Goal: Task Accomplishment & Management: Manage account settings

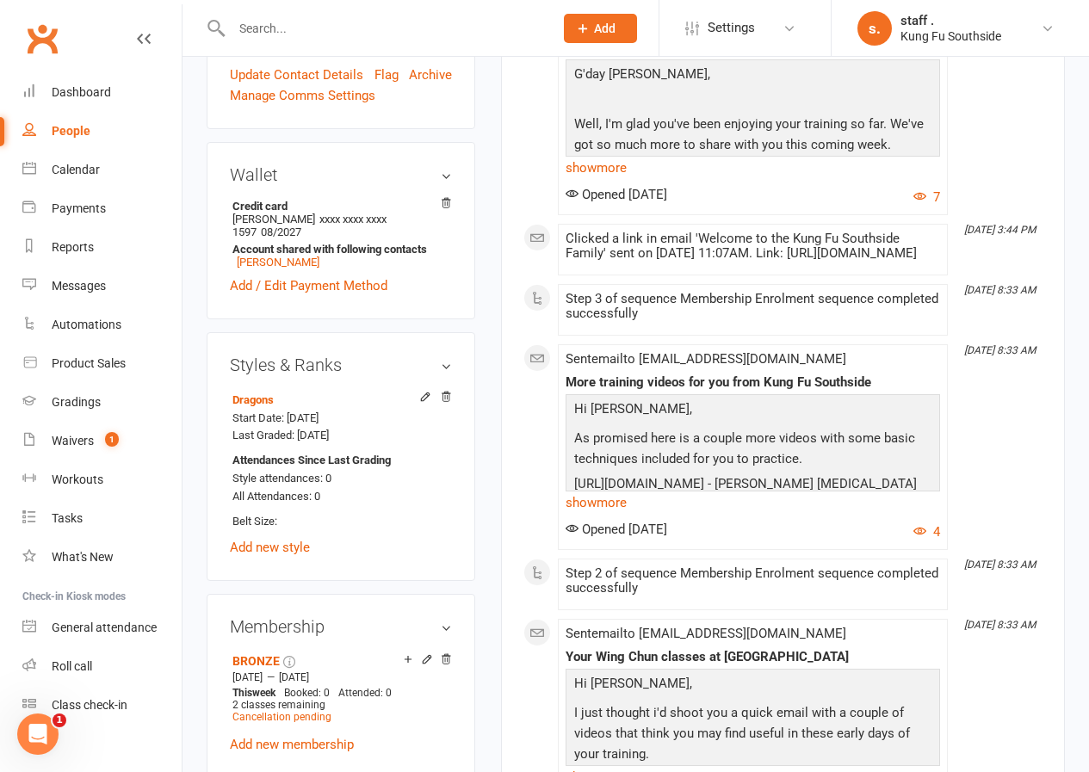
click at [271, 29] on input "text" at bounding box center [384, 28] width 316 height 24
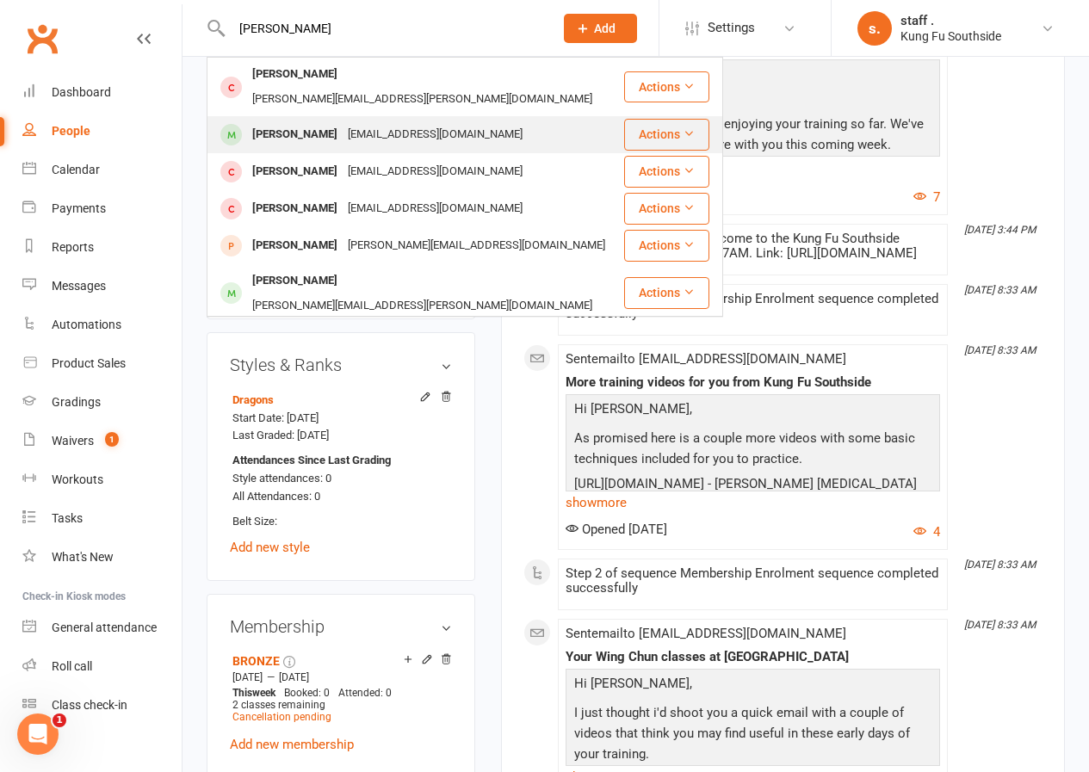
type input "[PERSON_NAME]"
click at [293, 122] on div "[PERSON_NAME]" at bounding box center [295, 134] width 96 height 25
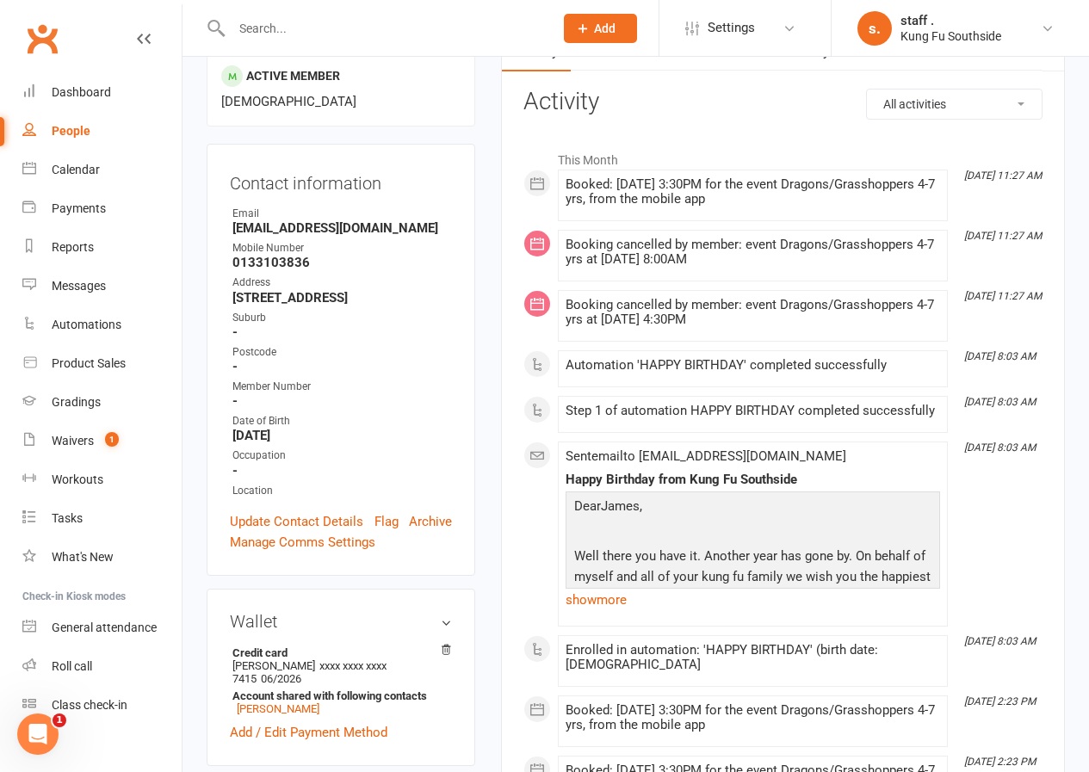
scroll to position [516, 0]
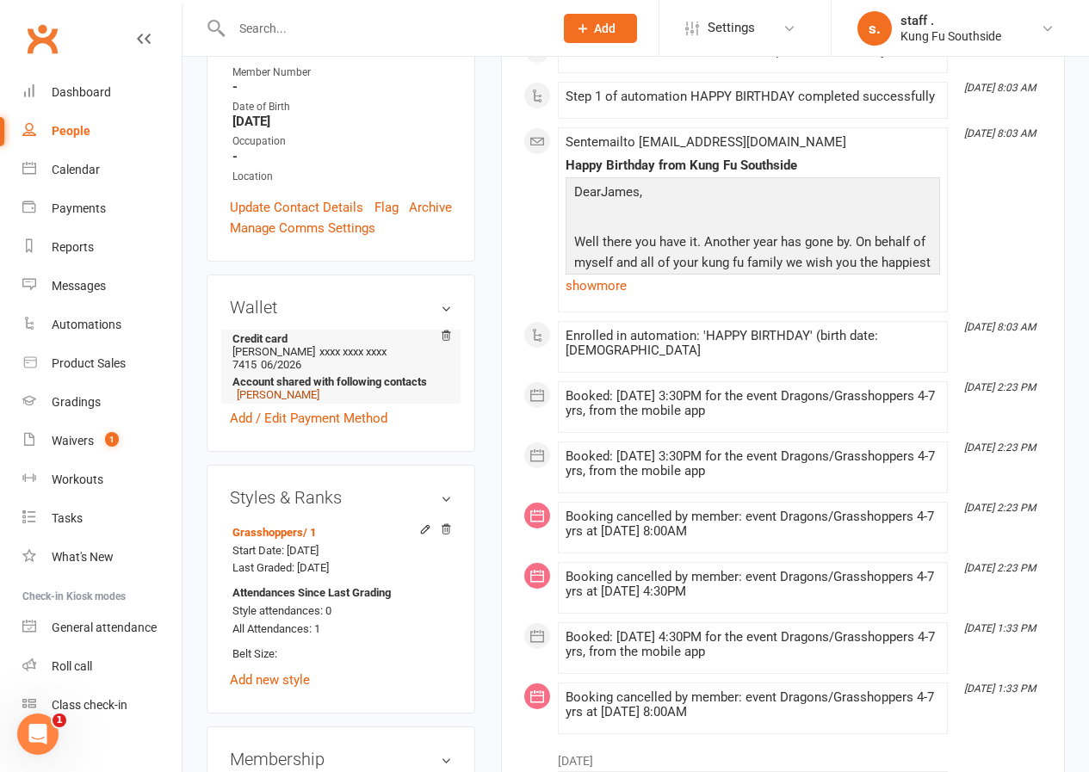
click at [276, 388] on link "[PERSON_NAME]" at bounding box center [278, 394] width 83 height 13
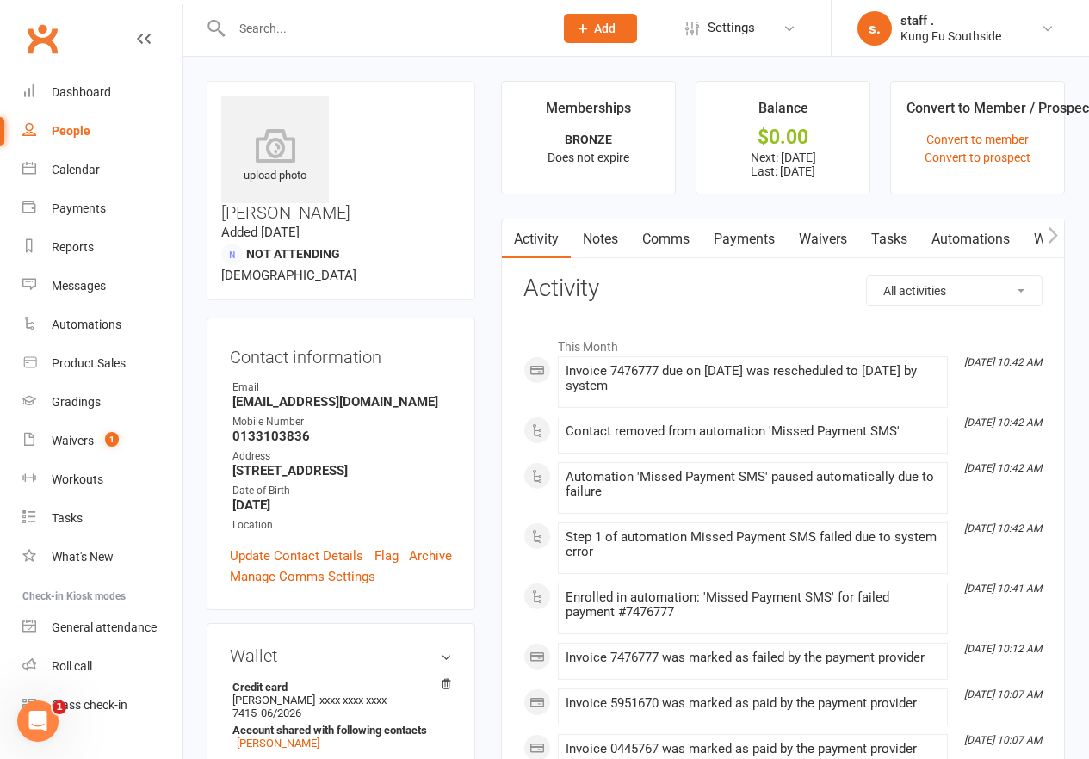
click at [768, 243] on link "Payments" at bounding box center [743, 239] width 85 height 40
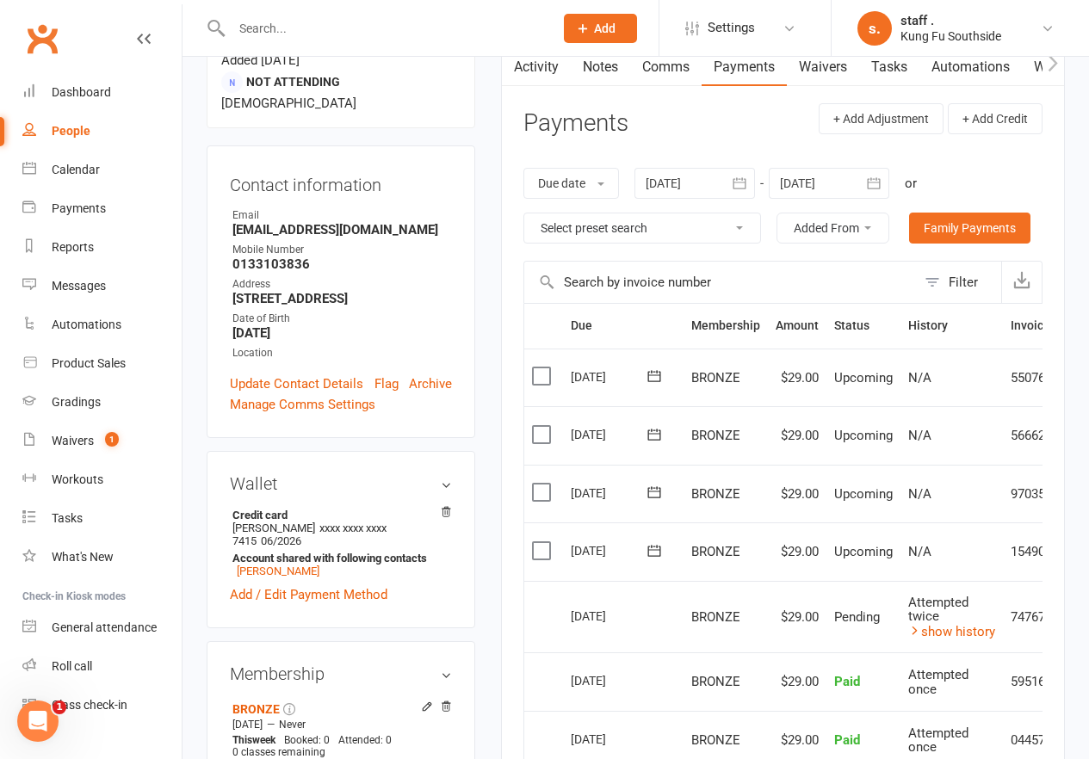
scroll to position [516, 0]
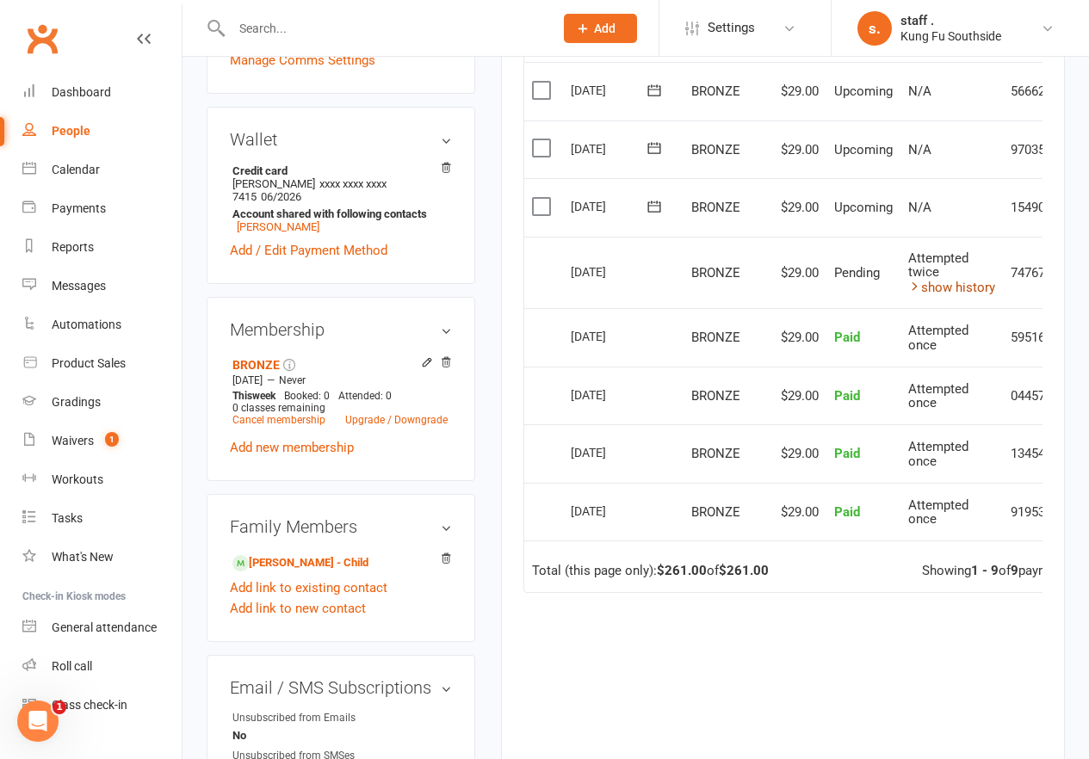
click at [935, 293] on link "show history" at bounding box center [951, 287] width 87 height 15
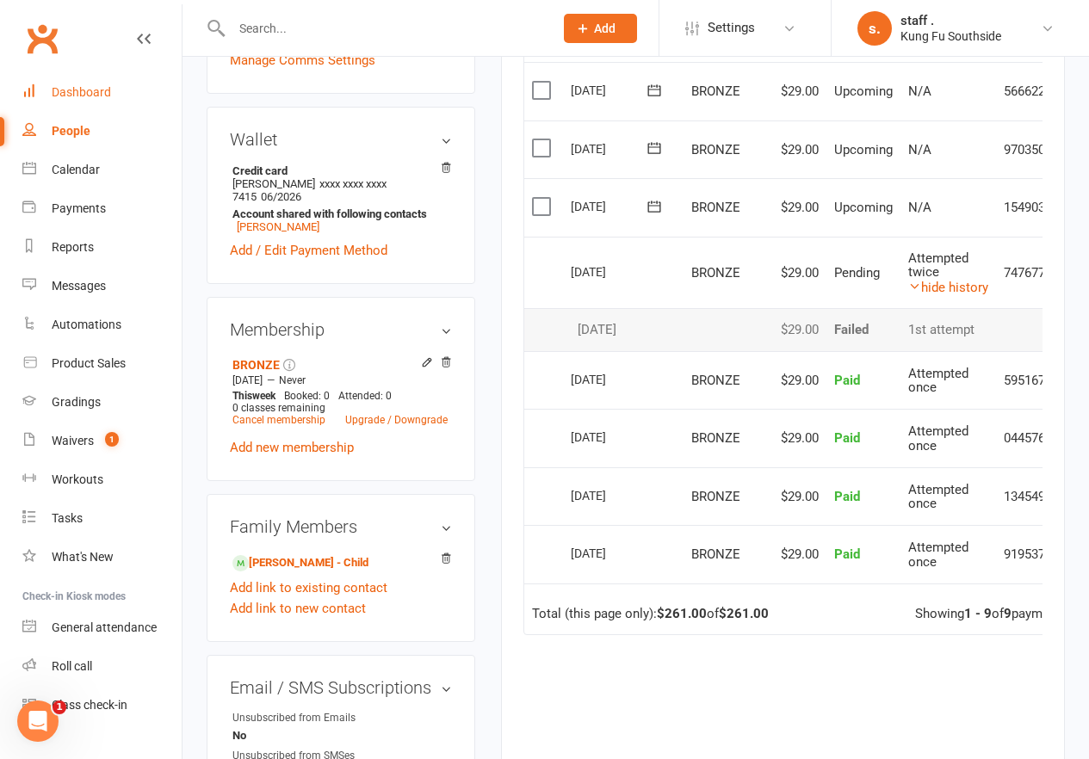
click at [49, 95] on link "Dashboard" at bounding box center [101, 92] width 159 height 39
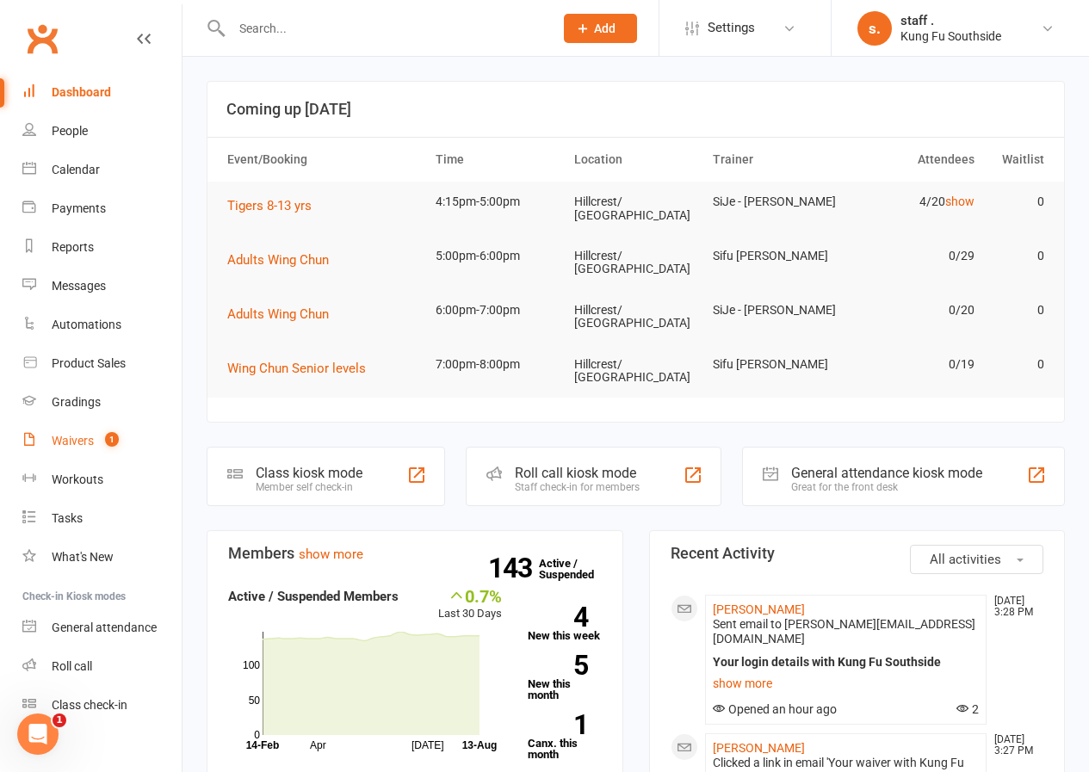
click at [90, 442] on div "Waivers" at bounding box center [73, 441] width 42 height 14
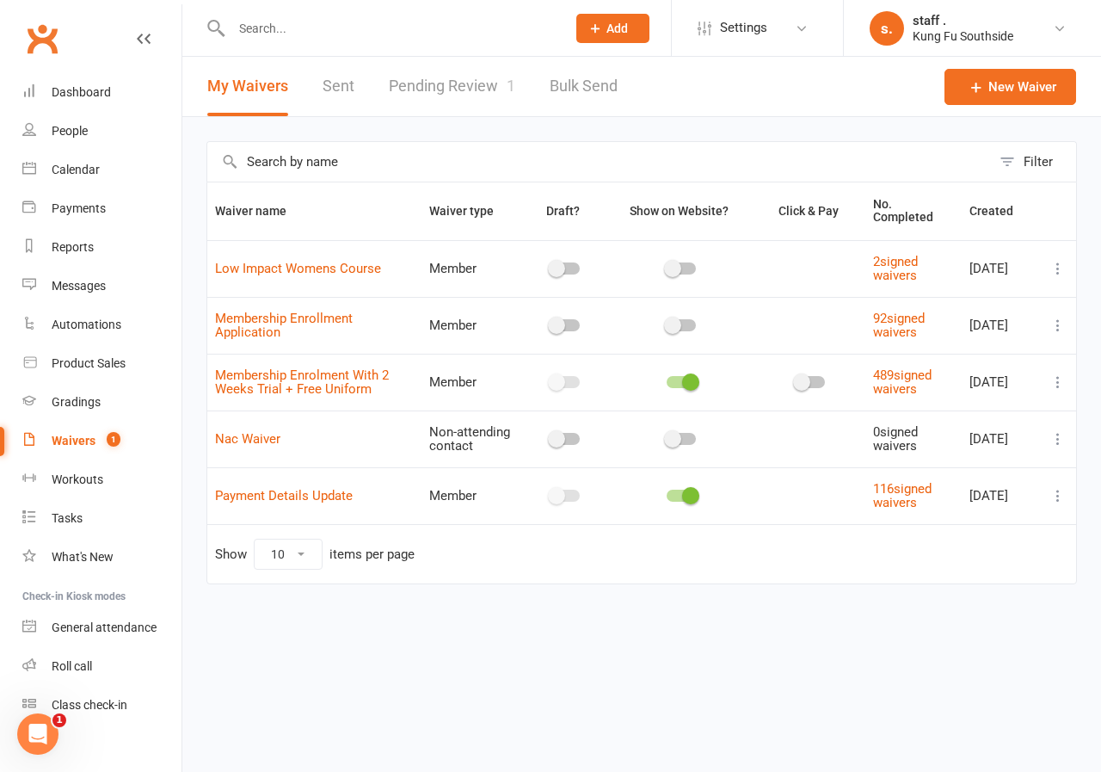
click at [454, 96] on link "Pending Review 1" at bounding box center [452, 86] width 126 height 59
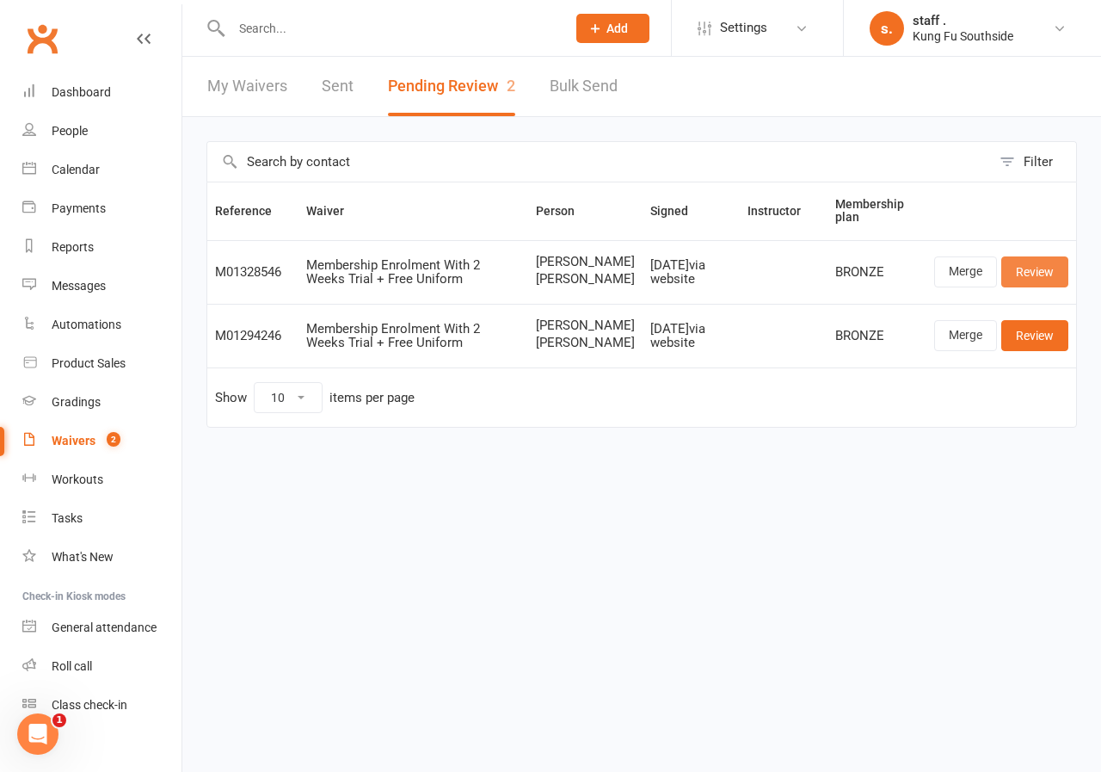
click at [1031, 273] on link "Review" at bounding box center [1035, 271] width 67 height 31
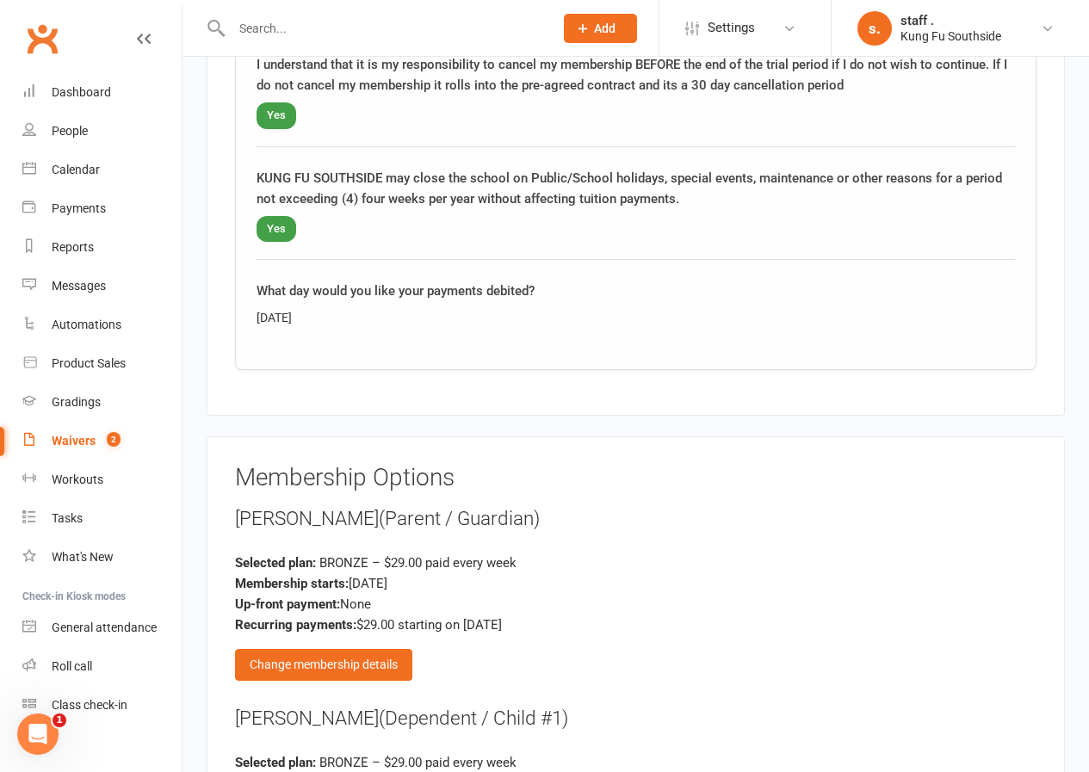
scroll to position [2668, 0]
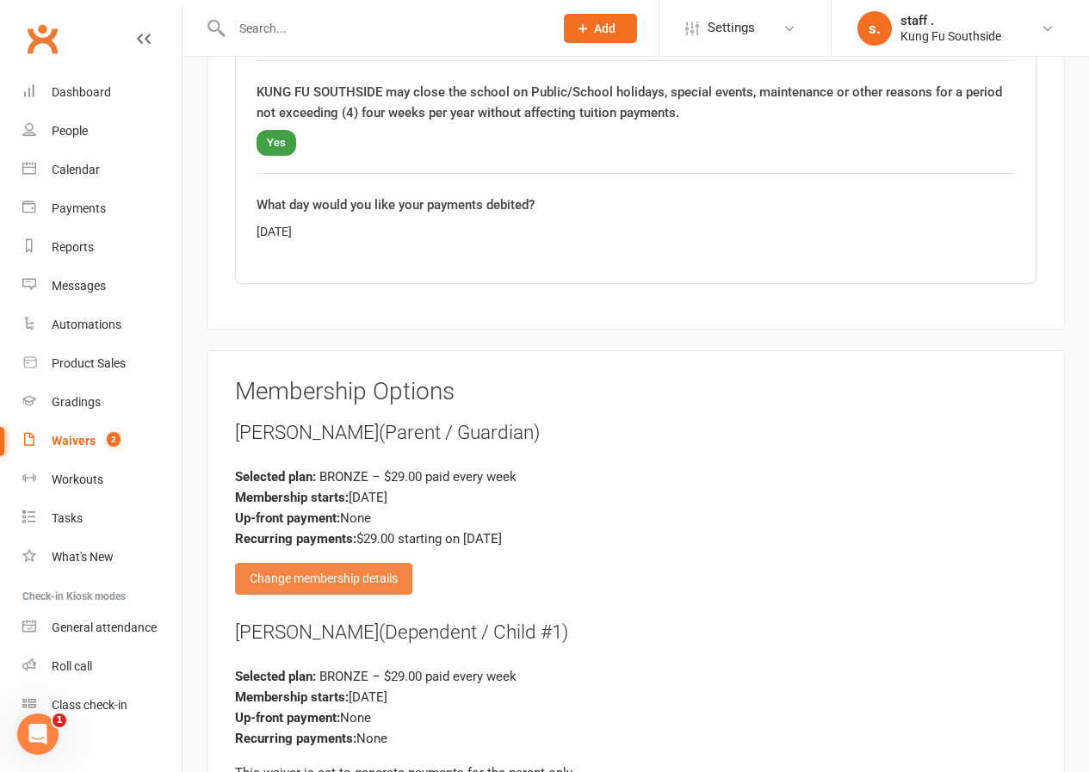
click at [342, 585] on div "Change membership details" at bounding box center [323, 578] width 177 height 31
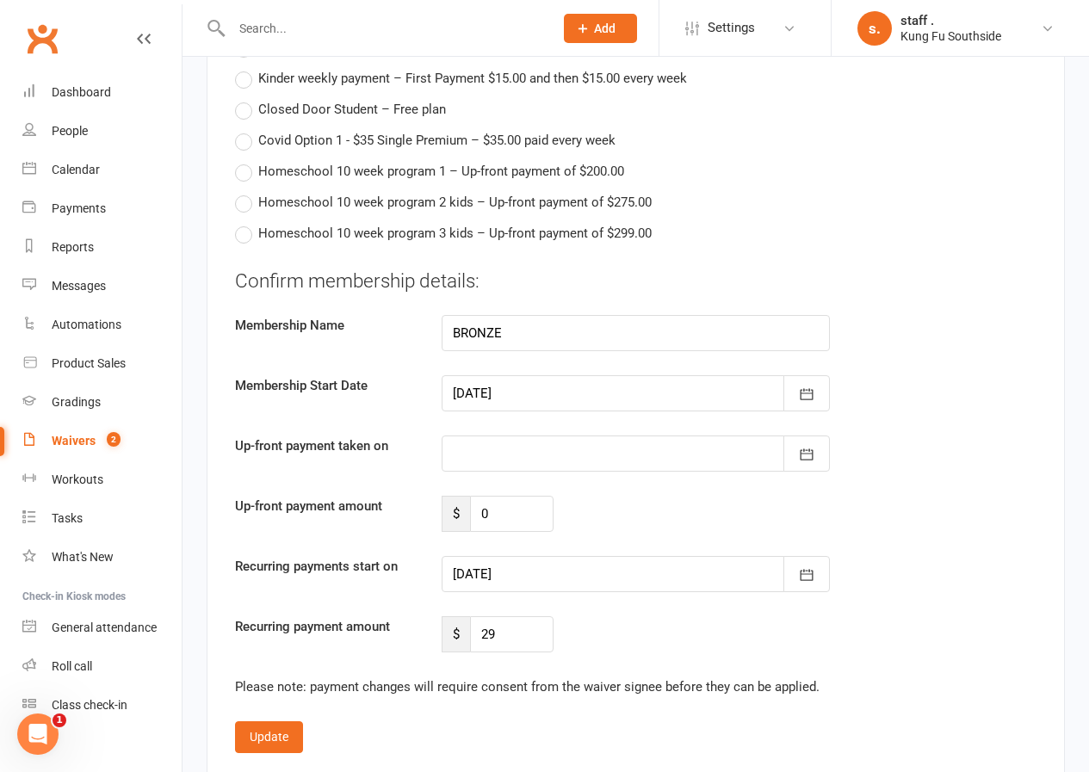
scroll to position [4131, 0]
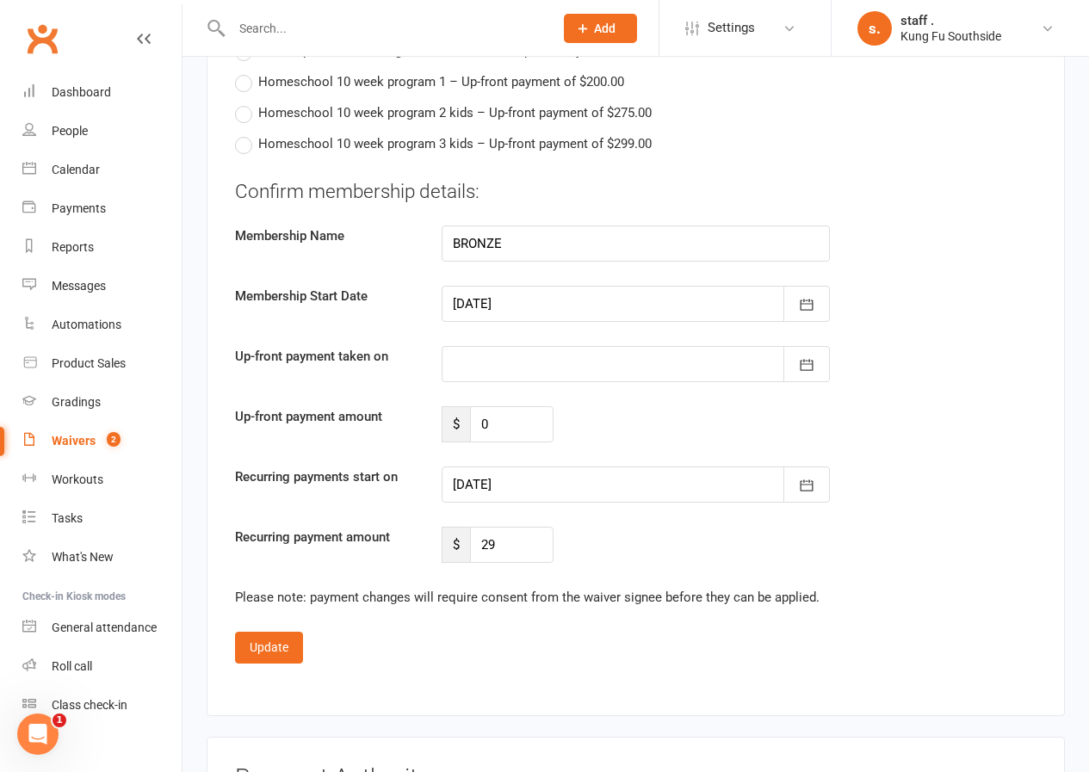
click at [509, 493] on div at bounding box center [635, 484] width 388 height 36
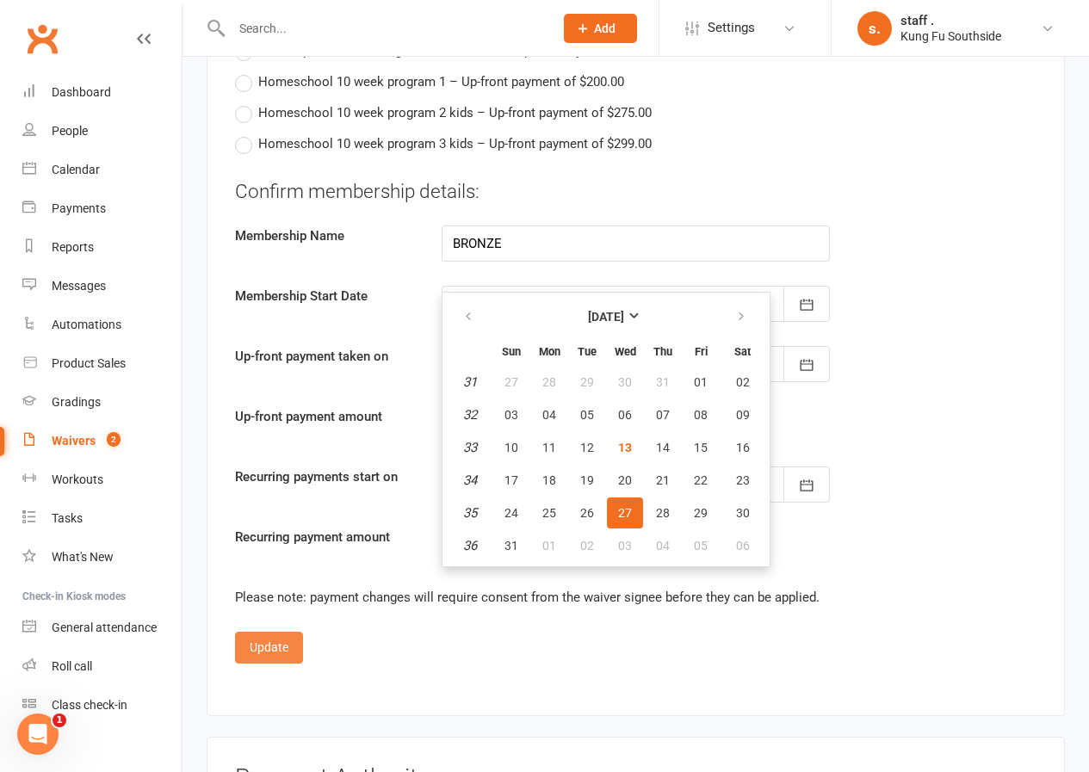
click at [256, 654] on button "Update" at bounding box center [269, 647] width 68 height 31
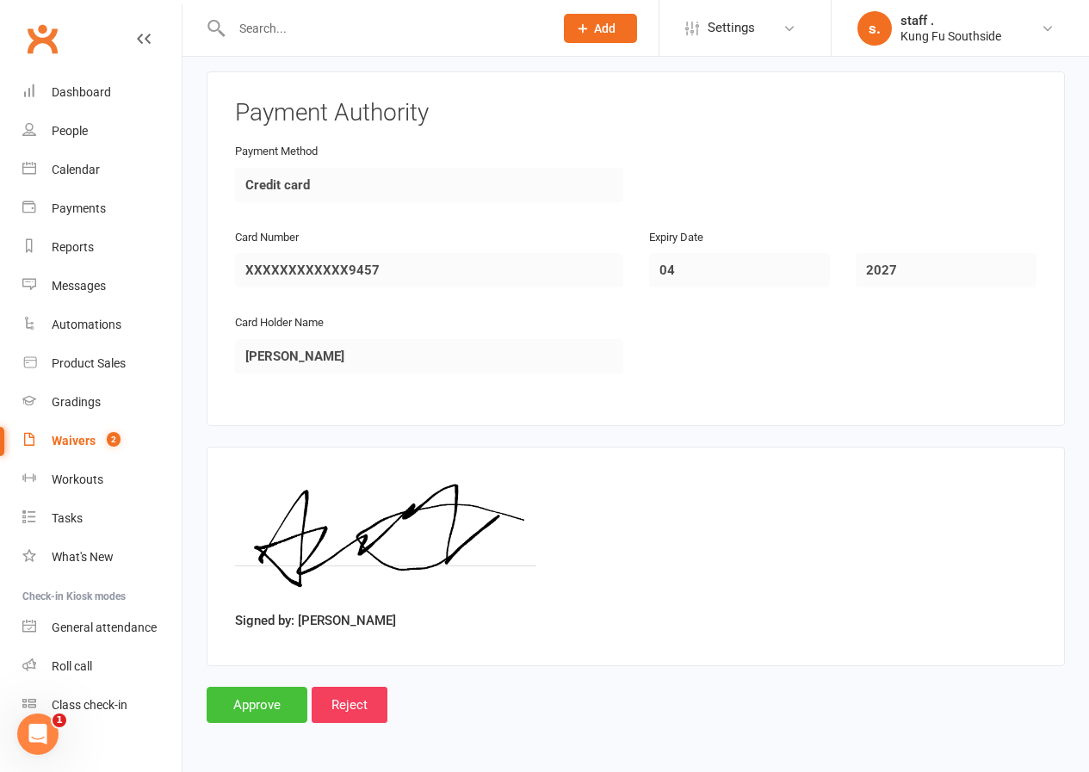
click at [250, 708] on input "Approve" at bounding box center [257, 705] width 101 height 36
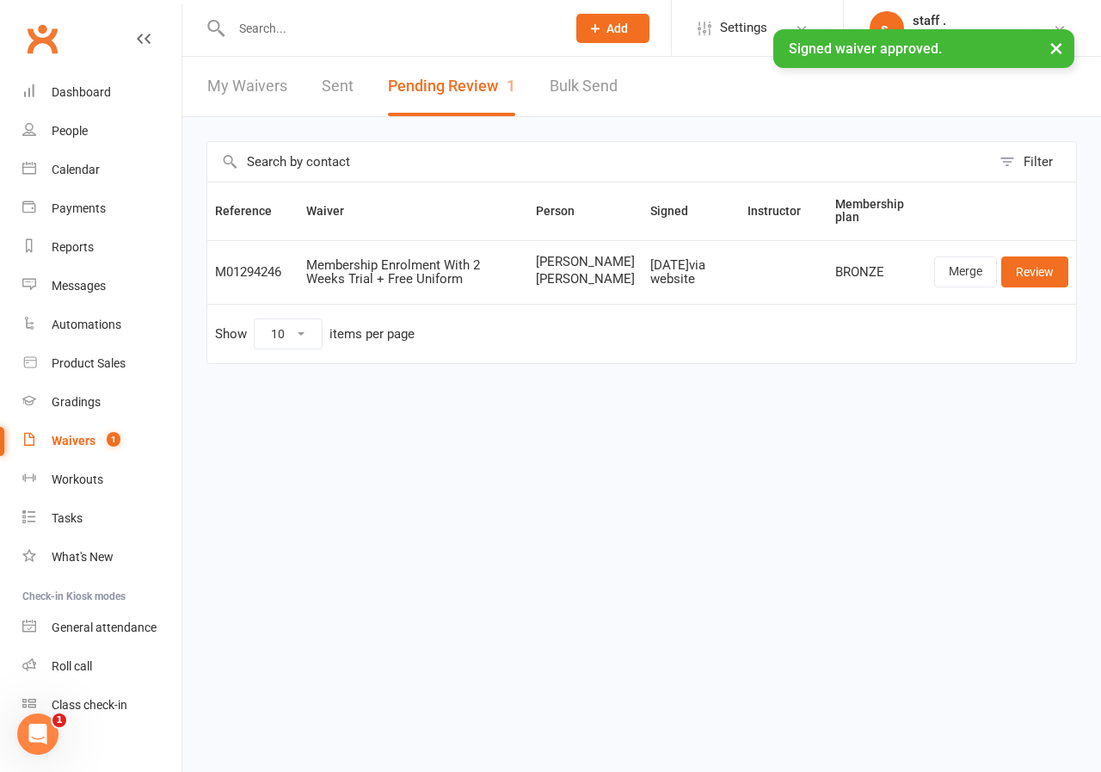
click at [268, 28] on input "text" at bounding box center [390, 28] width 328 height 24
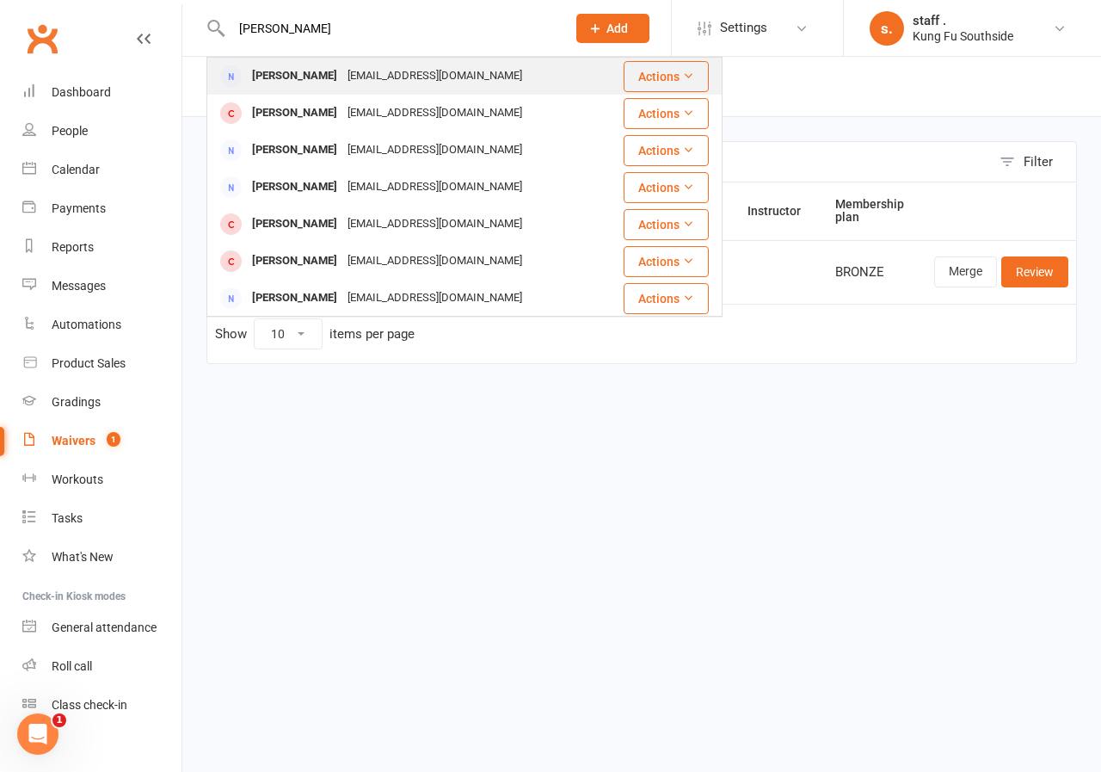
type input "[PERSON_NAME]"
click at [299, 66] on div "[PERSON_NAME]" at bounding box center [295, 76] width 96 height 25
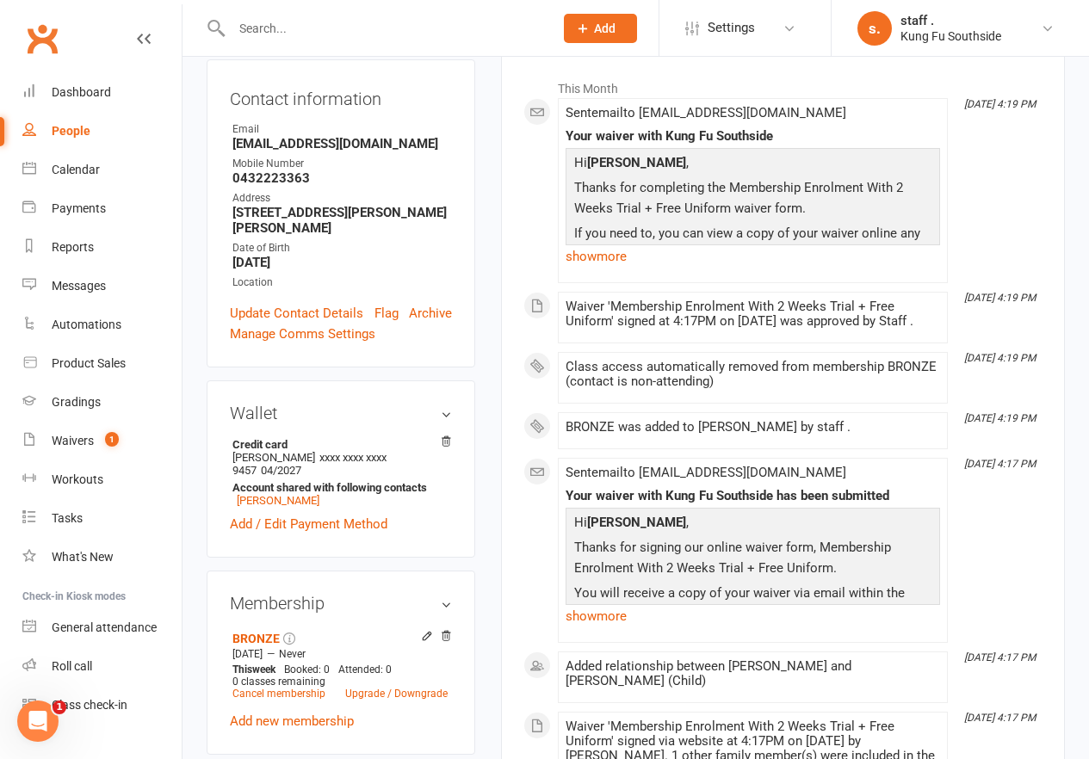
scroll to position [344, 0]
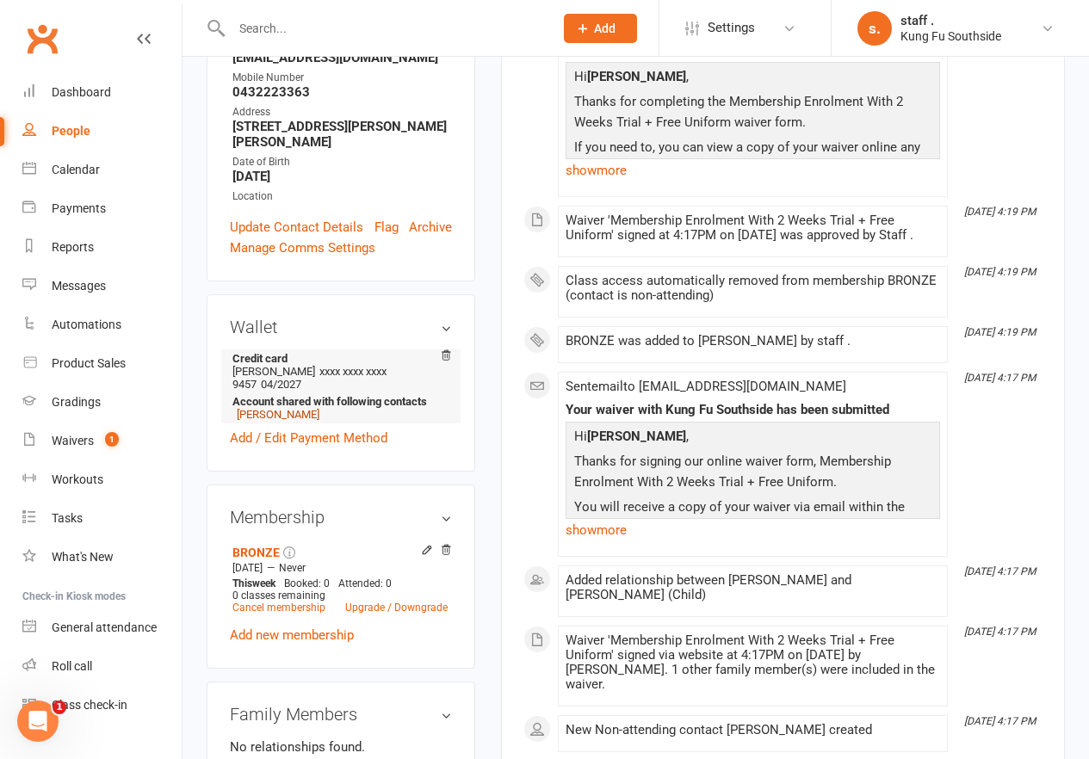
click at [290, 408] on link "[PERSON_NAME]" at bounding box center [278, 414] width 83 height 13
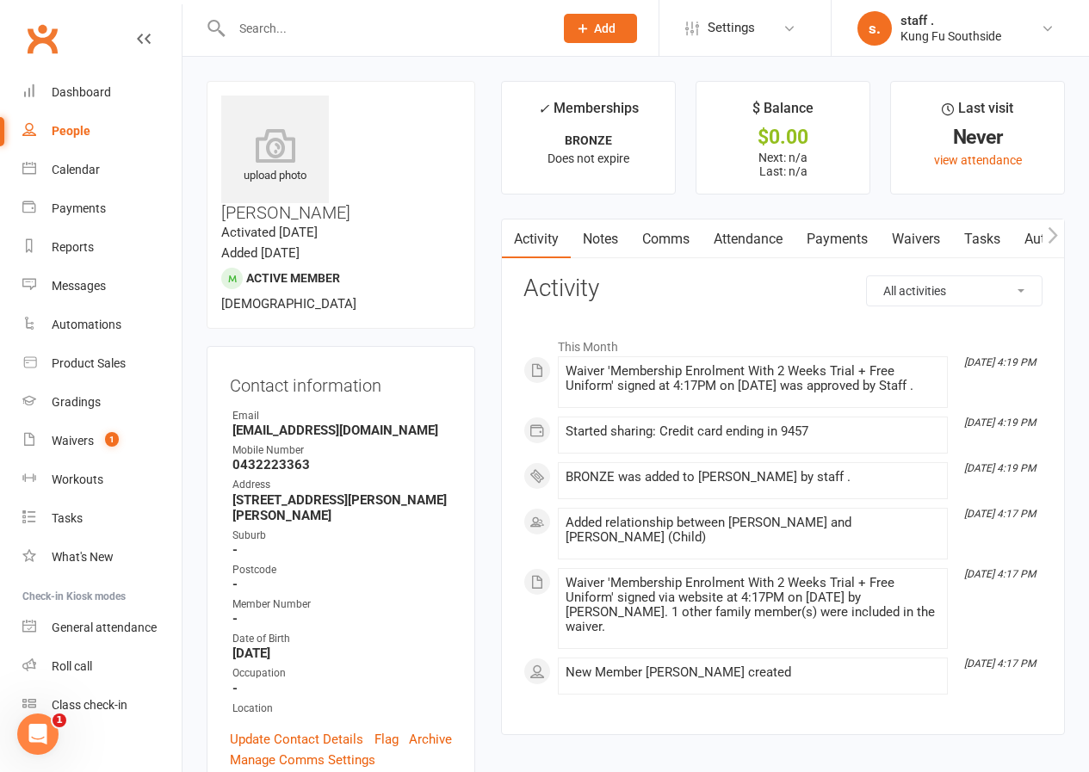
click at [1058, 238] on icon "button" at bounding box center [1052, 235] width 10 height 18
click at [895, 248] on link "Workouts" at bounding box center [897, 239] width 82 height 40
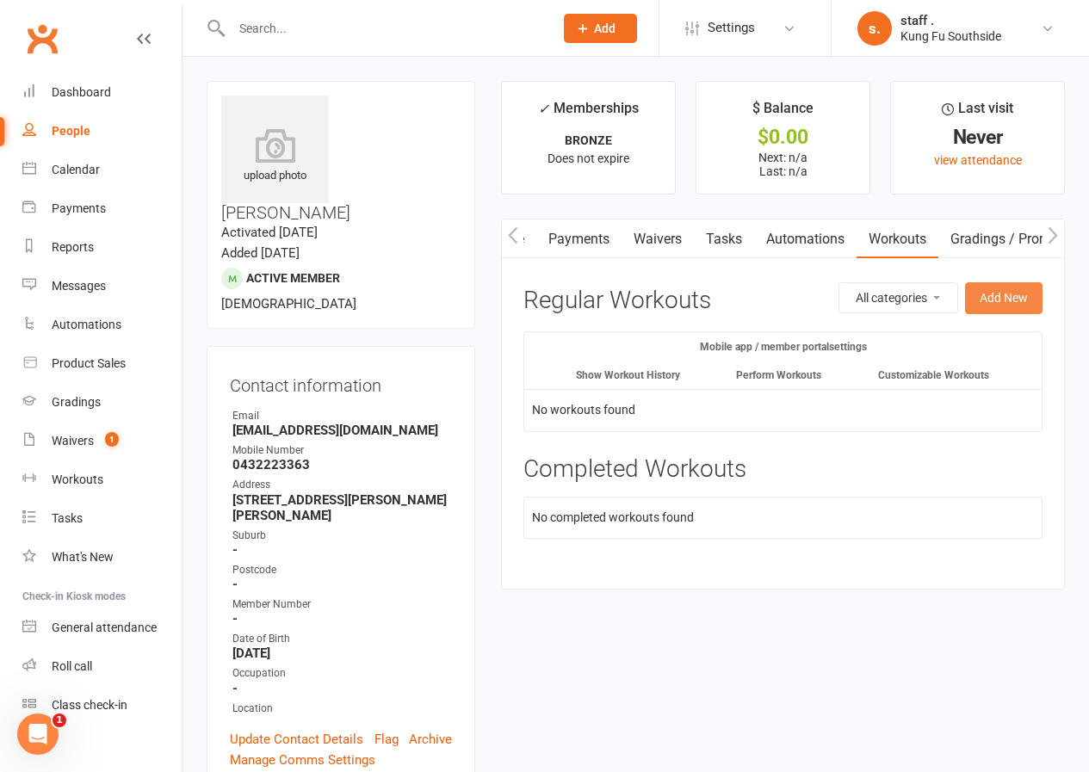
click at [998, 305] on button "Add New" at bounding box center [1003, 297] width 77 height 31
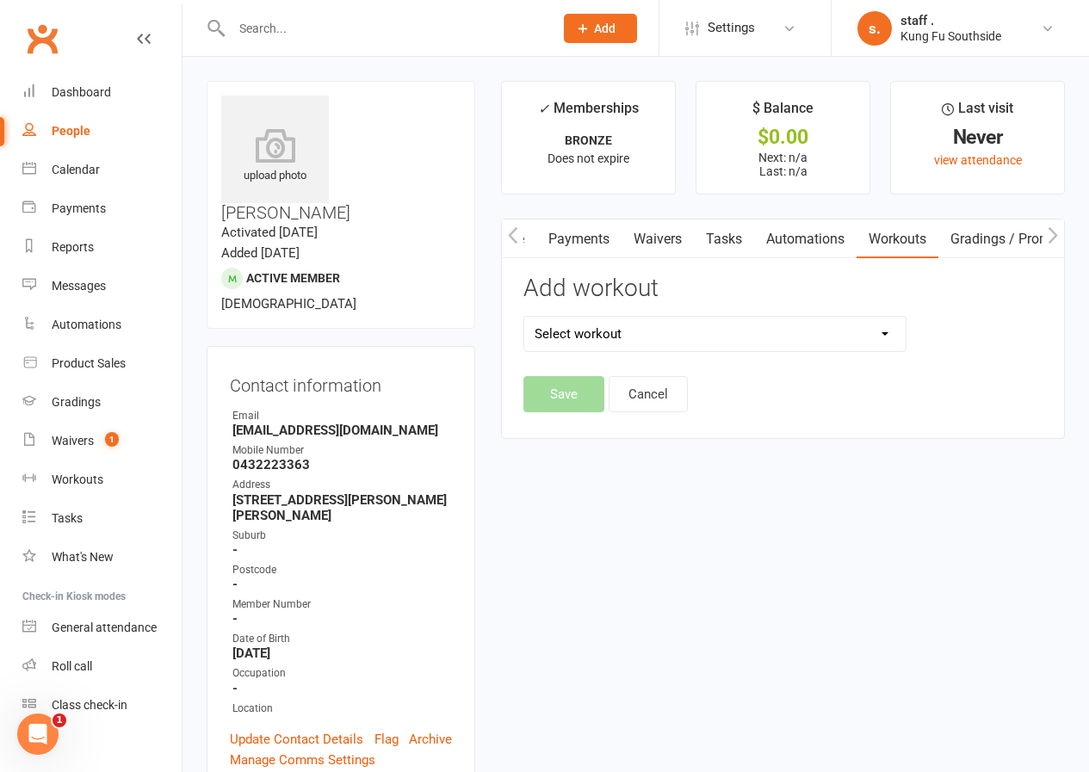
click at [552, 322] on select "Select workout Chum Kil Level 1 Level 2 Level 3 Level 4 Level 5 [PERSON_NAME] […" at bounding box center [714, 334] width 380 height 34
select select "632"
click at [524, 317] on select "Select workout Chum Kil Level 1 Level 2 Level 3 Level 4 Level 5 [PERSON_NAME] […" at bounding box center [714, 334] width 380 height 34
click at [569, 407] on button "Save" at bounding box center [563, 394] width 81 height 36
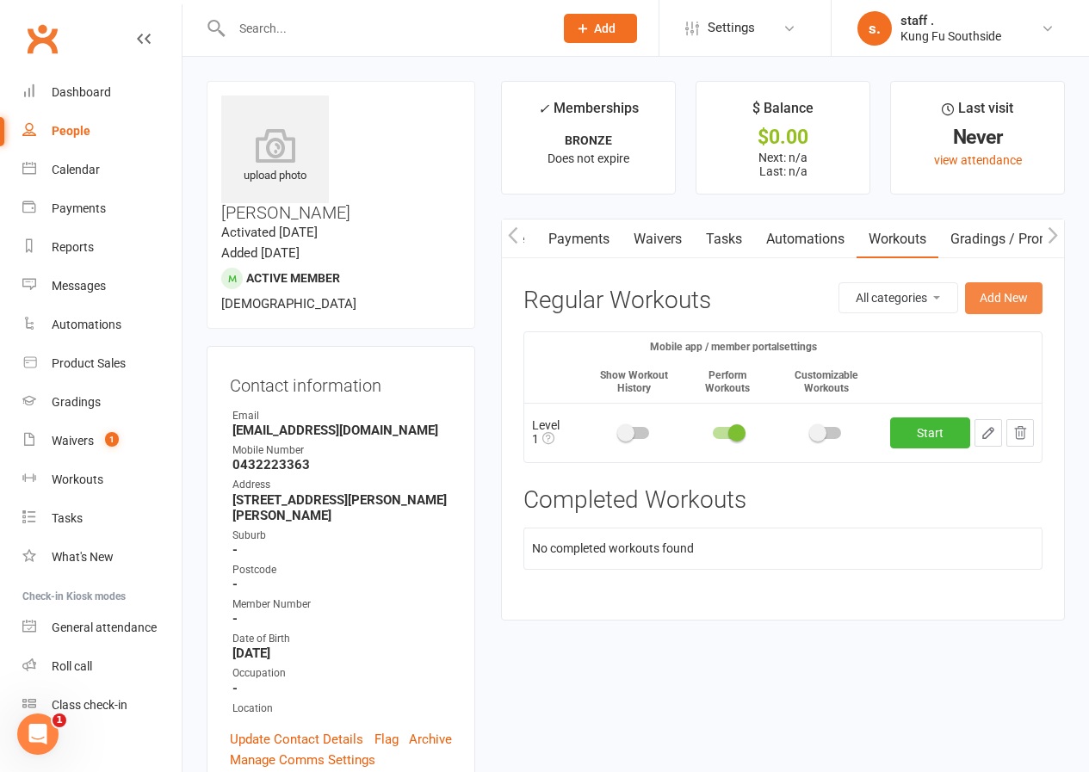
click at [994, 295] on button "Add New" at bounding box center [1003, 297] width 77 height 31
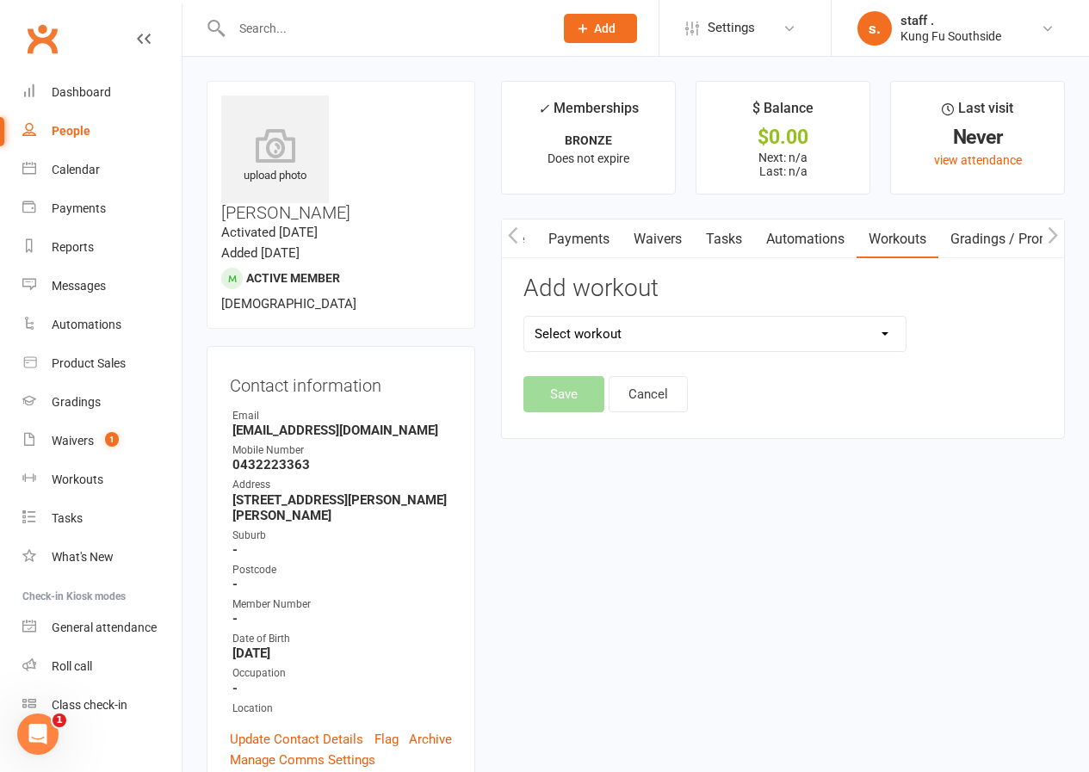
click at [612, 327] on select "Select workout Chum Kil Level 1 Level 2 Level 3 Level 4 Level 5 [PERSON_NAME] […" at bounding box center [714, 334] width 380 height 34
select select "5999"
click at [524, 317] on select "Select workout Chum Kil Level 1 Level 2 Level 3 Level 4 Level 5 [PERSON_NAME] […" at bounding box center [714, 334] width 380 height 34
click at [565, 395] on button "Save" at bounding box center [563, 394] width 81 height 36
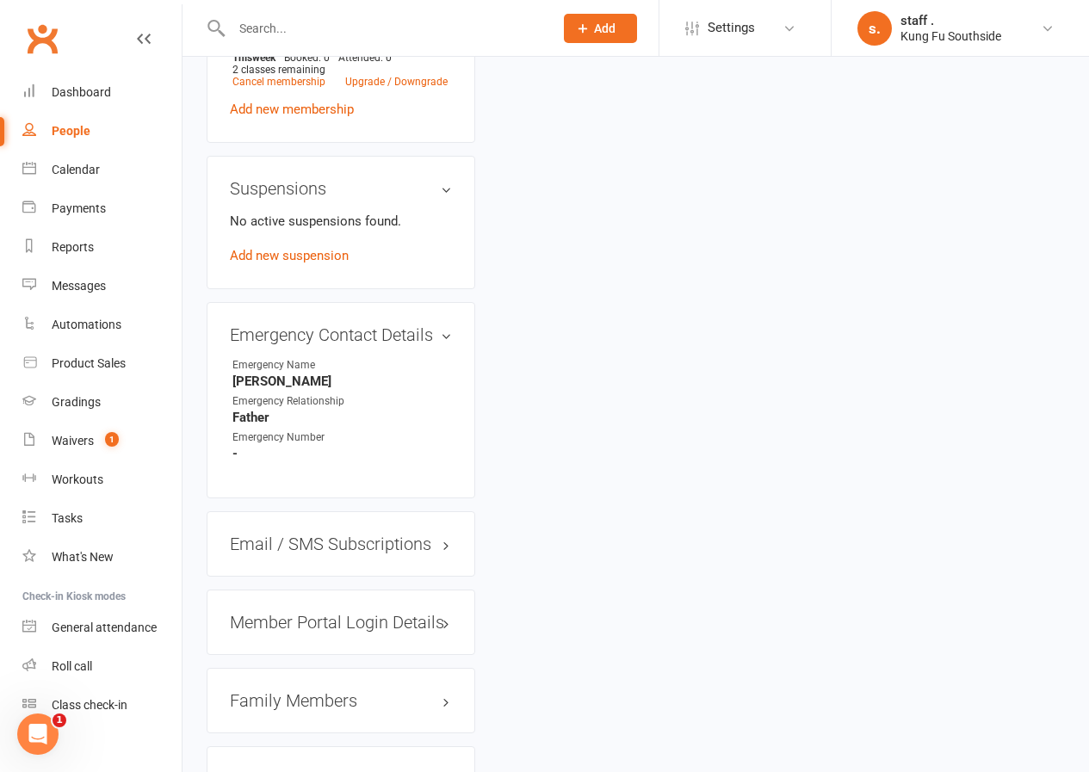
scroll to position [1377, 0]
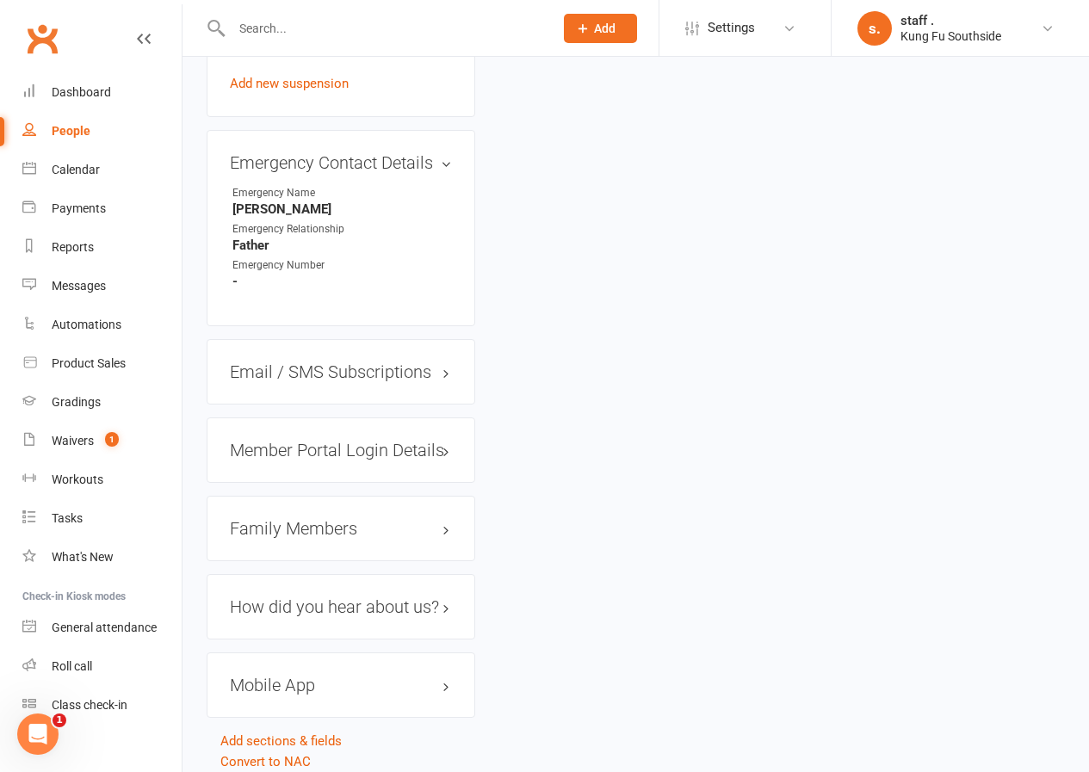
click at [297, 676] on h3 "Mobile App" at bounding box center [341, 685] width 222 height 19
click at [288, 712] on span at bounding box center [286, 720] width 17 height 17
click at [281, 718] on input "checkbox" at bounding box center [281, 718] width 0 height 0
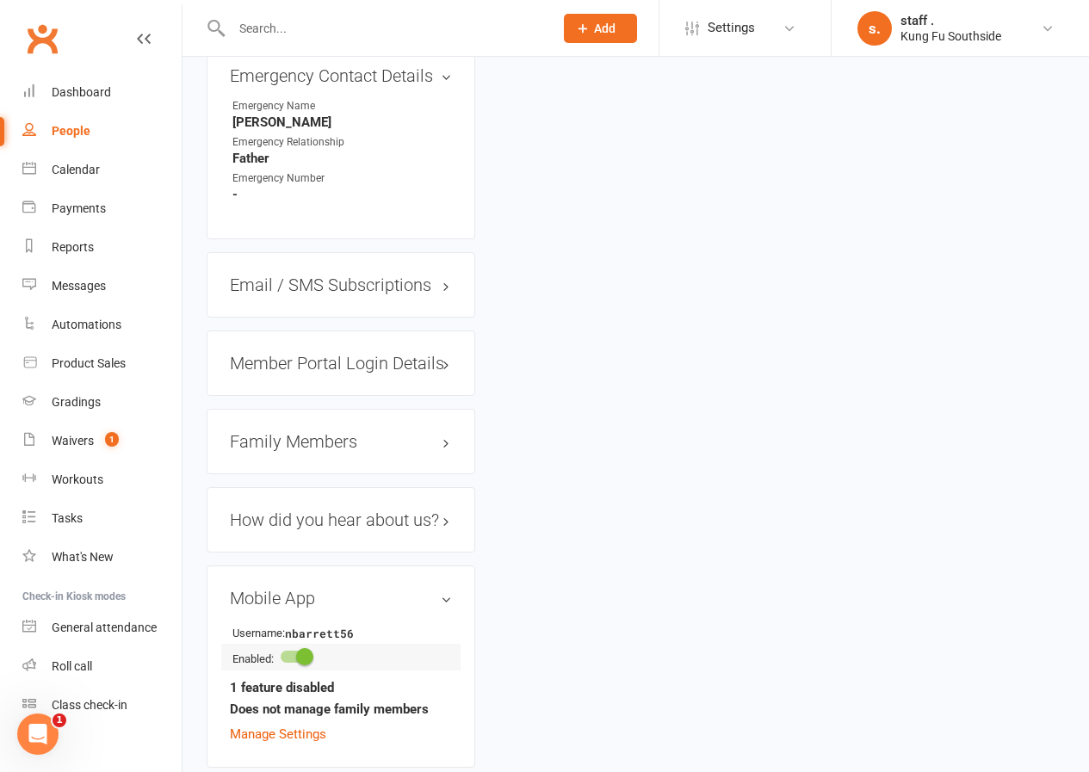
scroll to position [1536, 0]
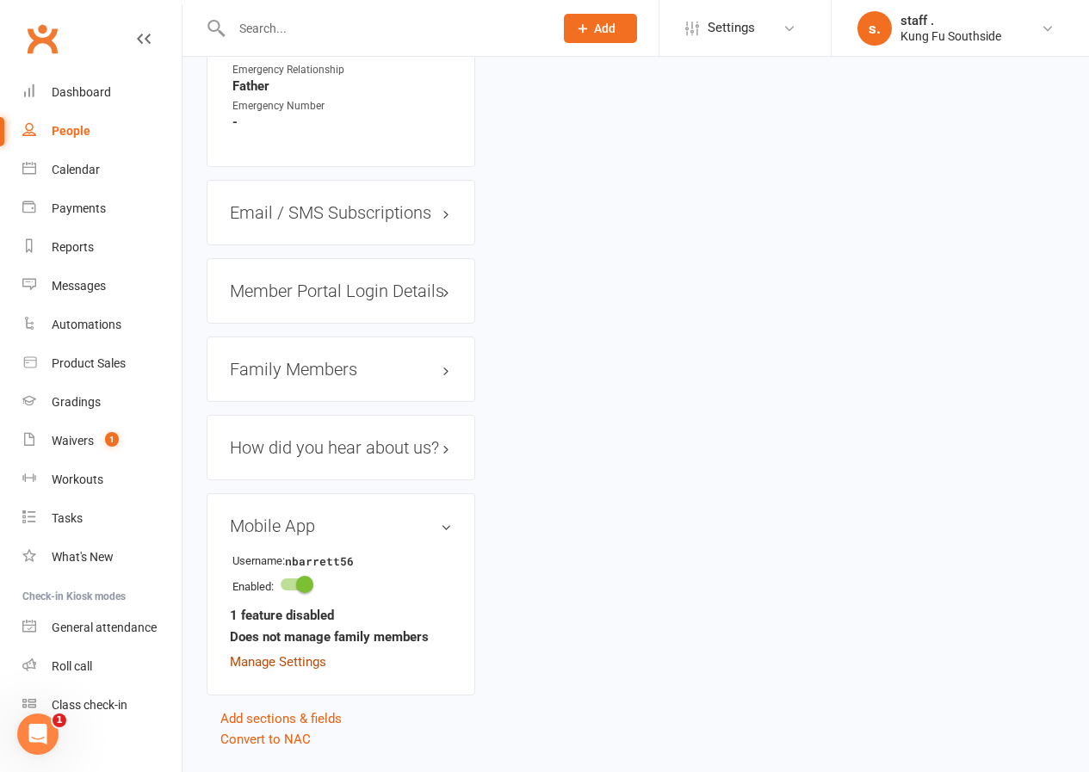
click at [297, 654] on link "Manage Settings" at bounding box center [278, 661] width 96 height 15
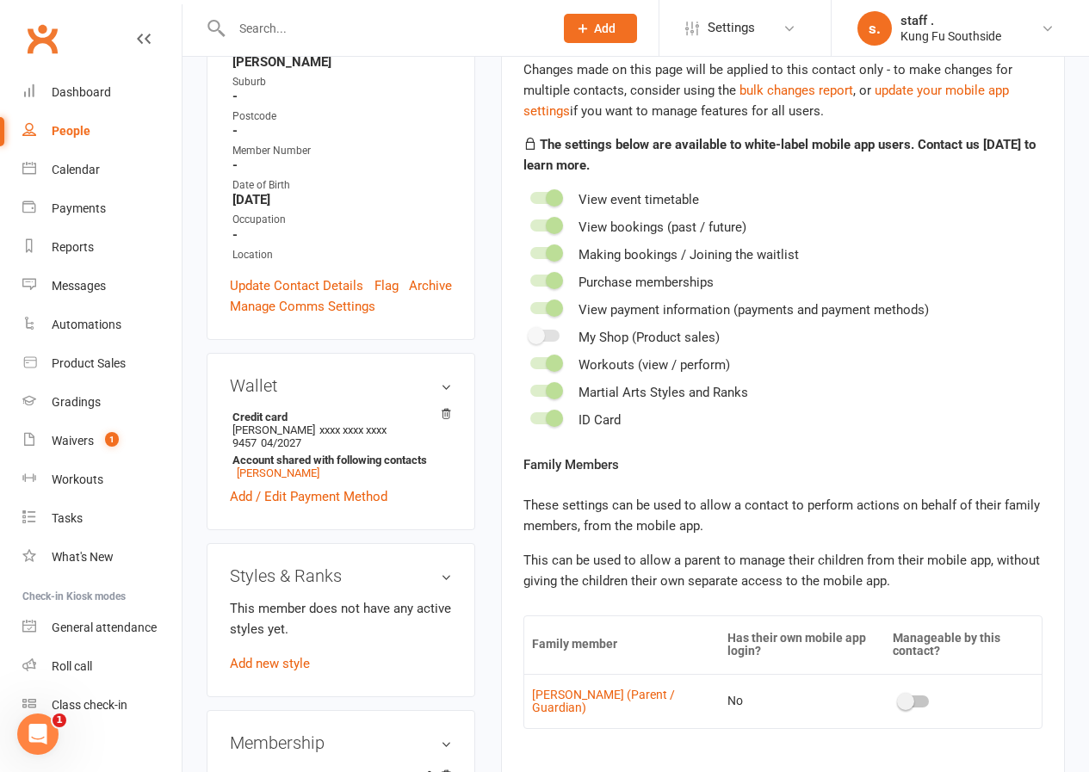
scroll to position [133, 0]
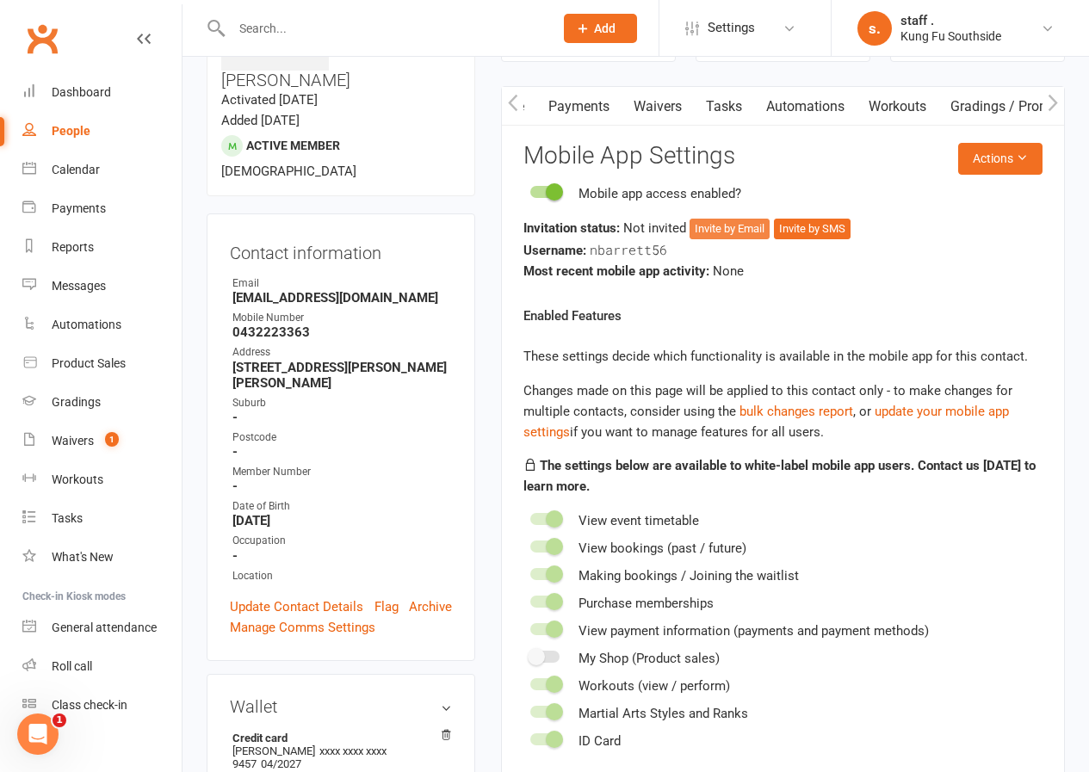
click at [750, 224] on button "Invite by Email" at bounding box center [729, 229] width 80 height 21
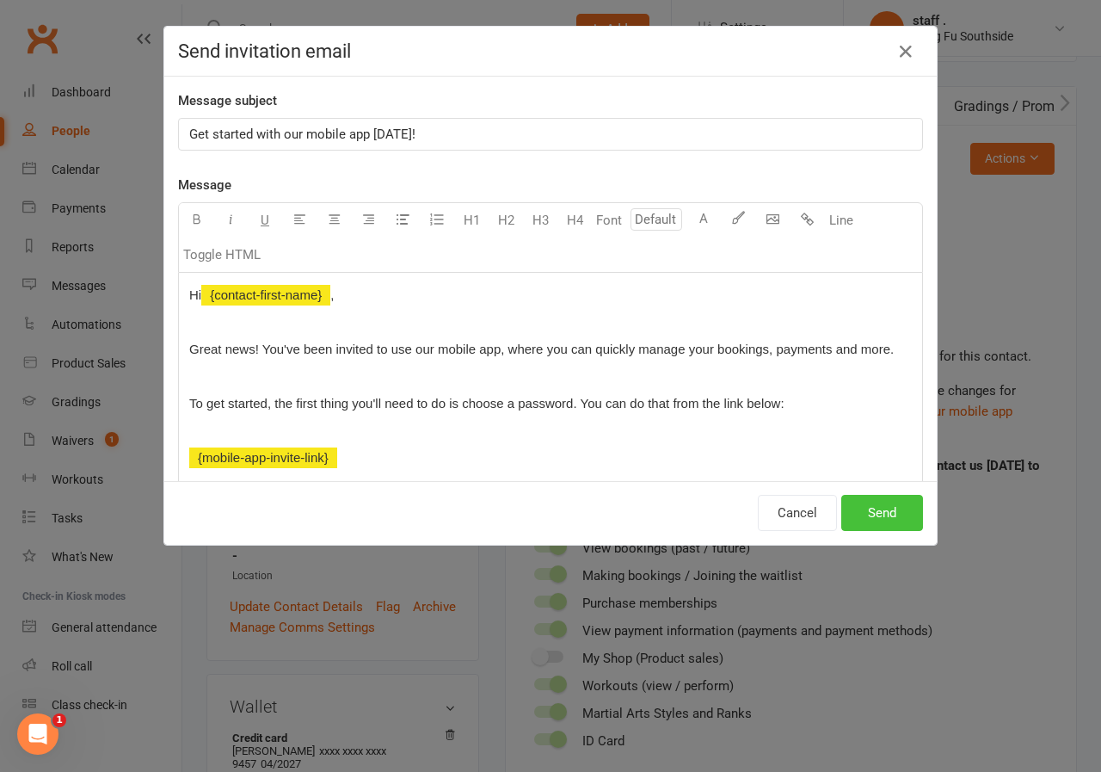
click at [863, 505] on button "Send" at bounding box center [883, 513] width 82 height 36
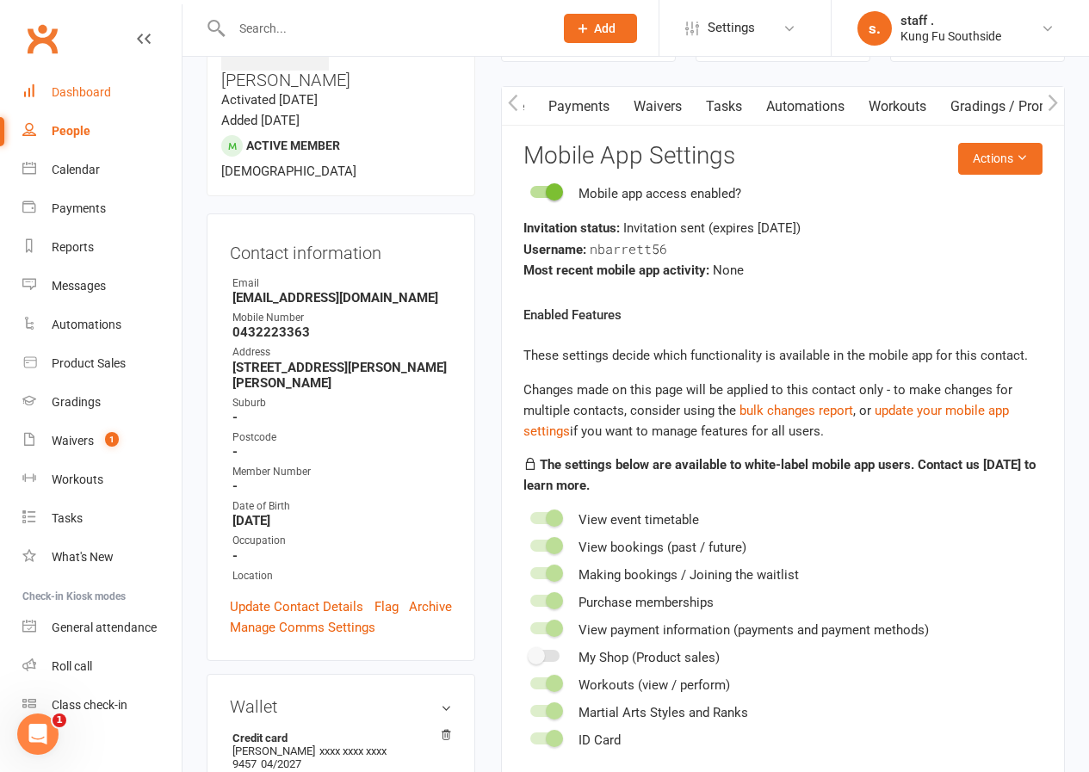
click at [74, 93] on div "Dashboard" at bounding box center [81, 92] width 59 height 14
